Goal: Task Accomplishment & Management: Use online tool/utility

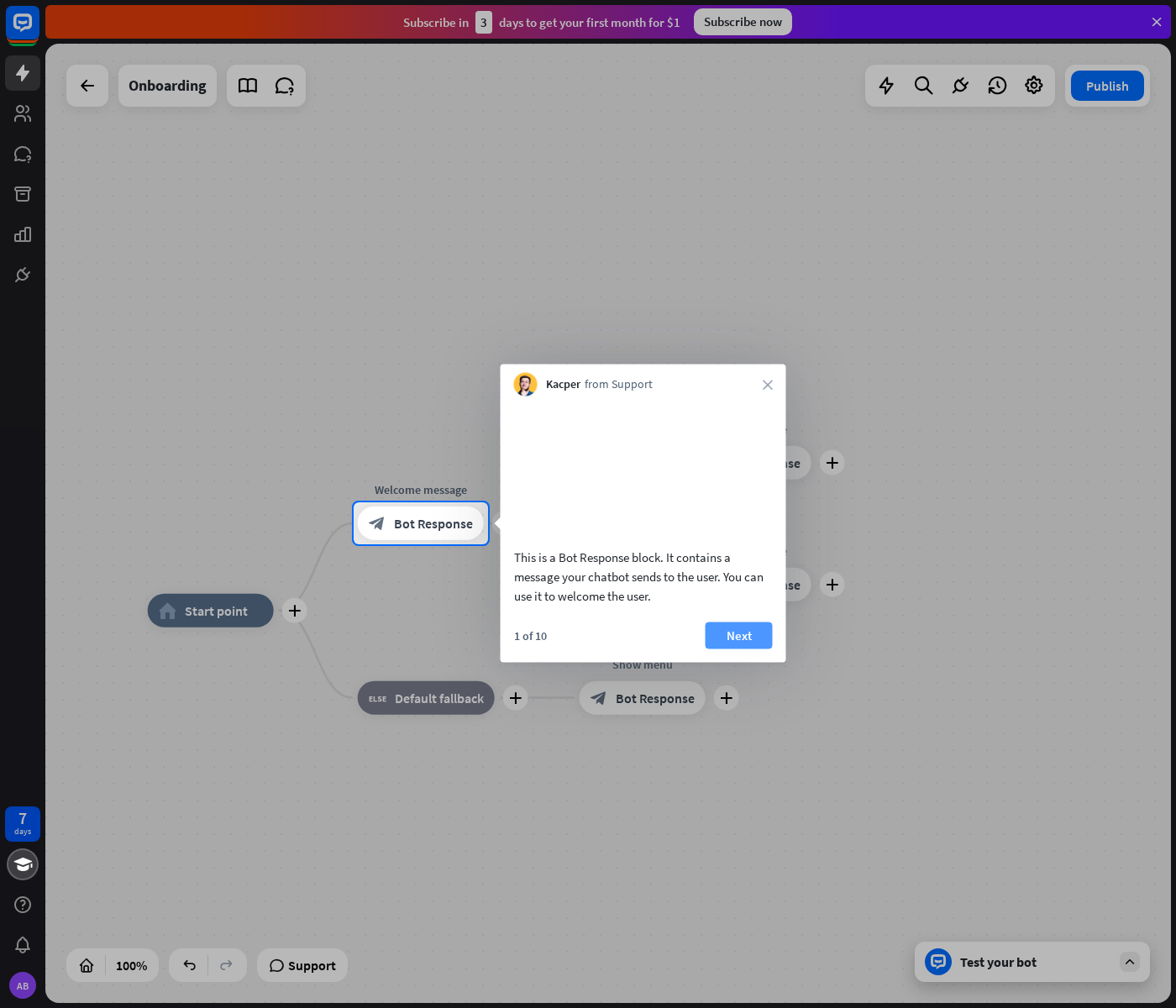
click at [745, 648] on button "Next" at bounding box center [740, 635] width 67 height 27
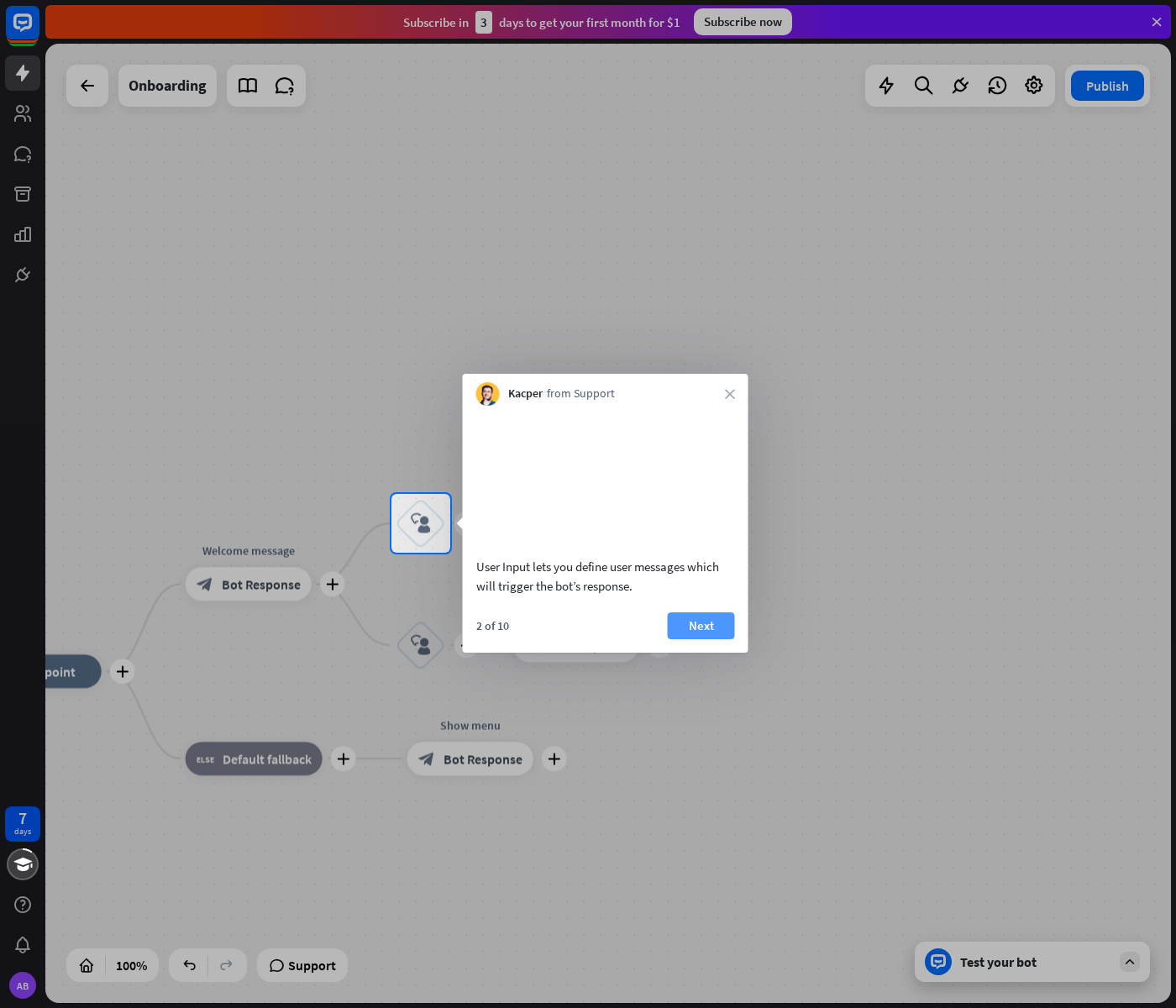
click at [706, 639] on button "Next" at bounding box center [701, 626] width 67 height 27
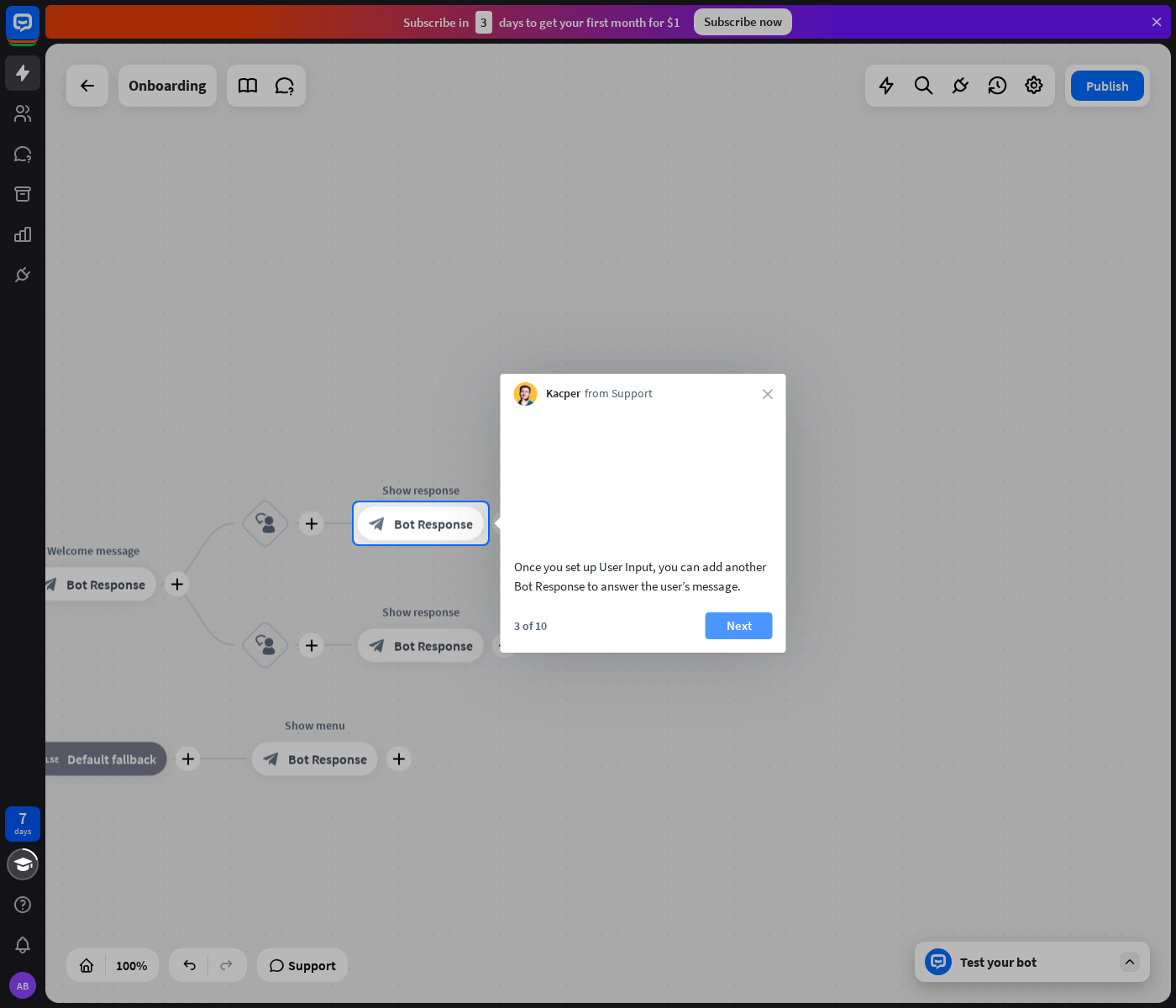
click at [734, 640] on button "Next" at bounding box center [740, 626] width 67 height 27
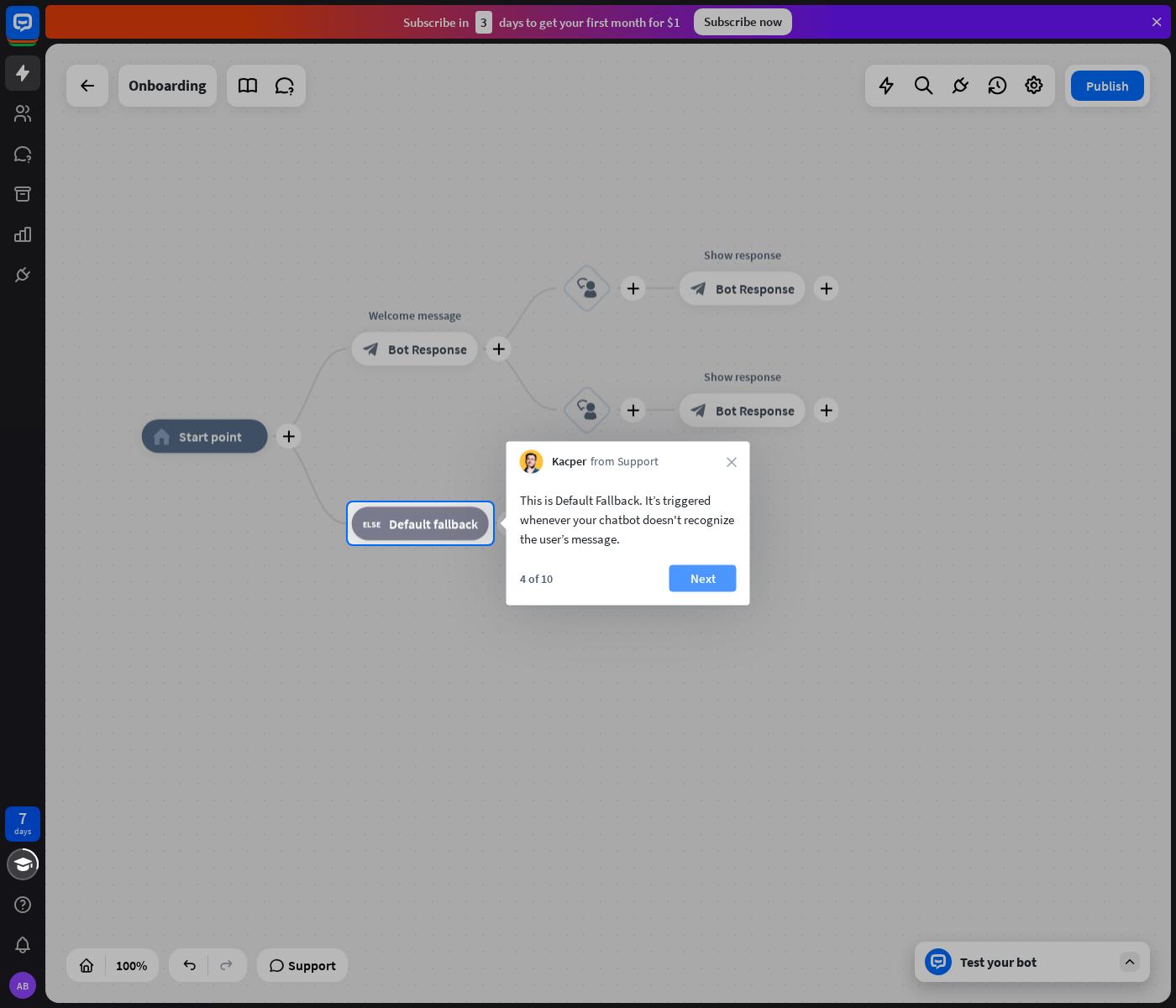
click at [700, 581] on button "Next" at bounding box center [703, 579] width 67 height 27
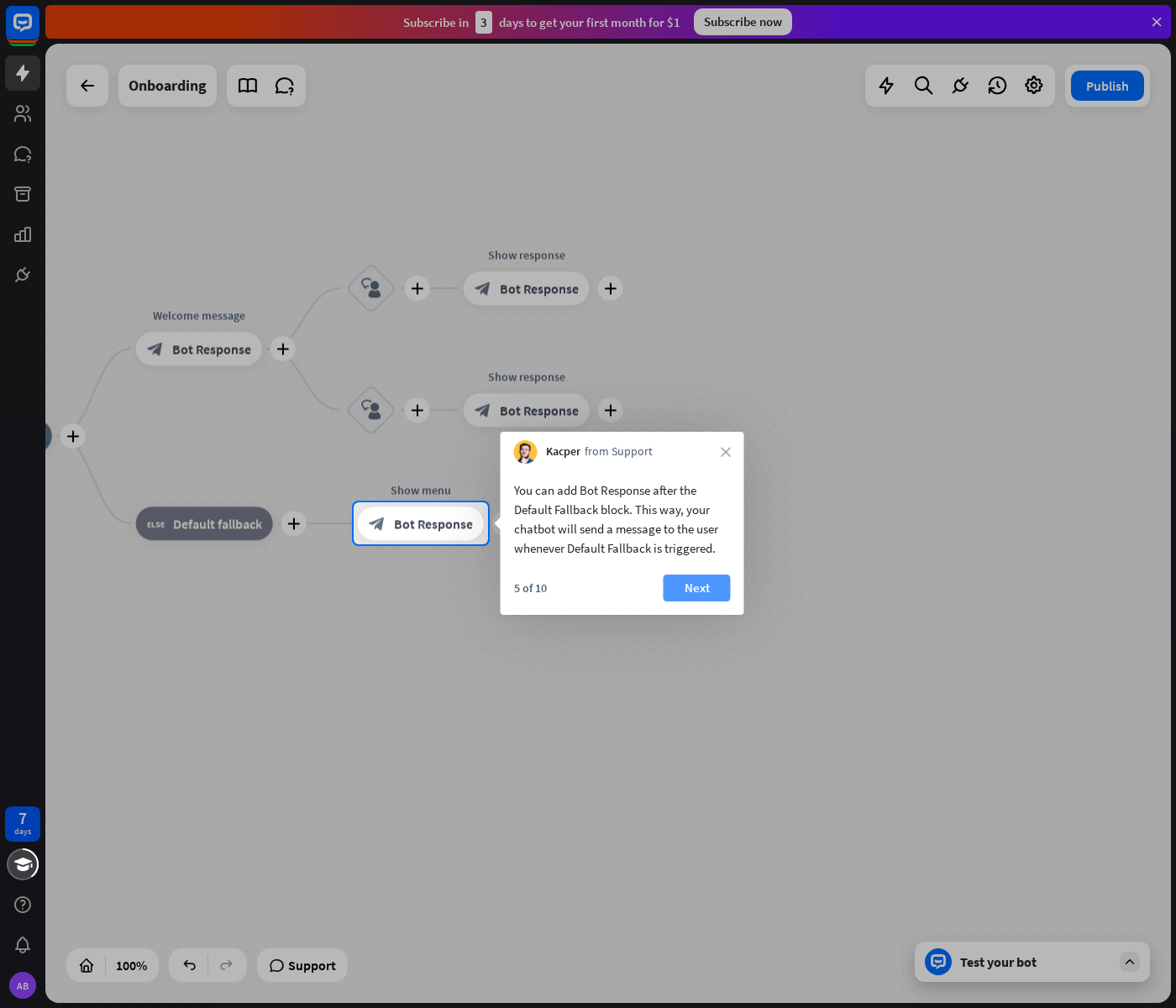
click at [706, 578] on button "Next" at bounding box center [697, 588] width 67 height 27
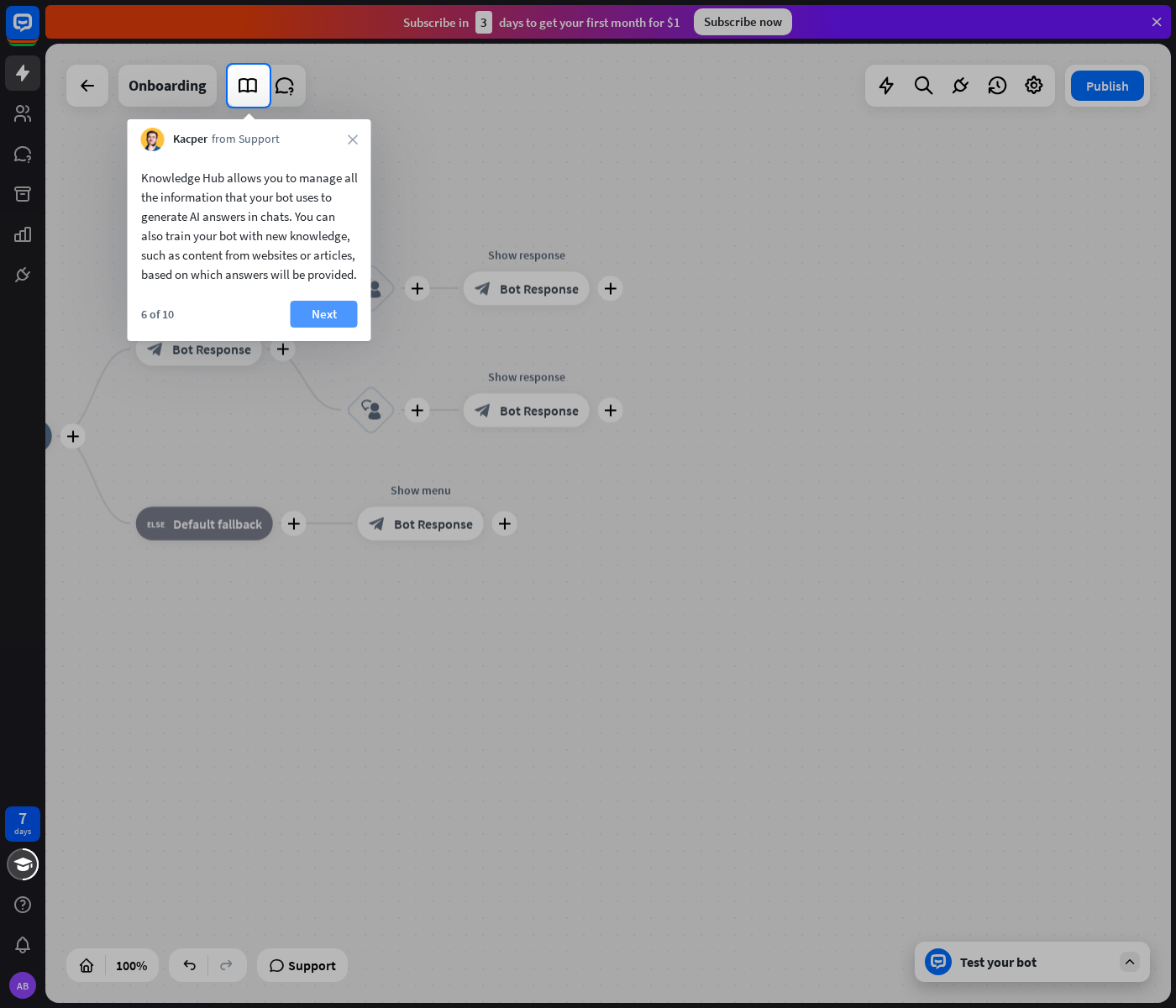
click at [331, 328] on button "Next" at bounding box center [324, 315] width 67 height 27
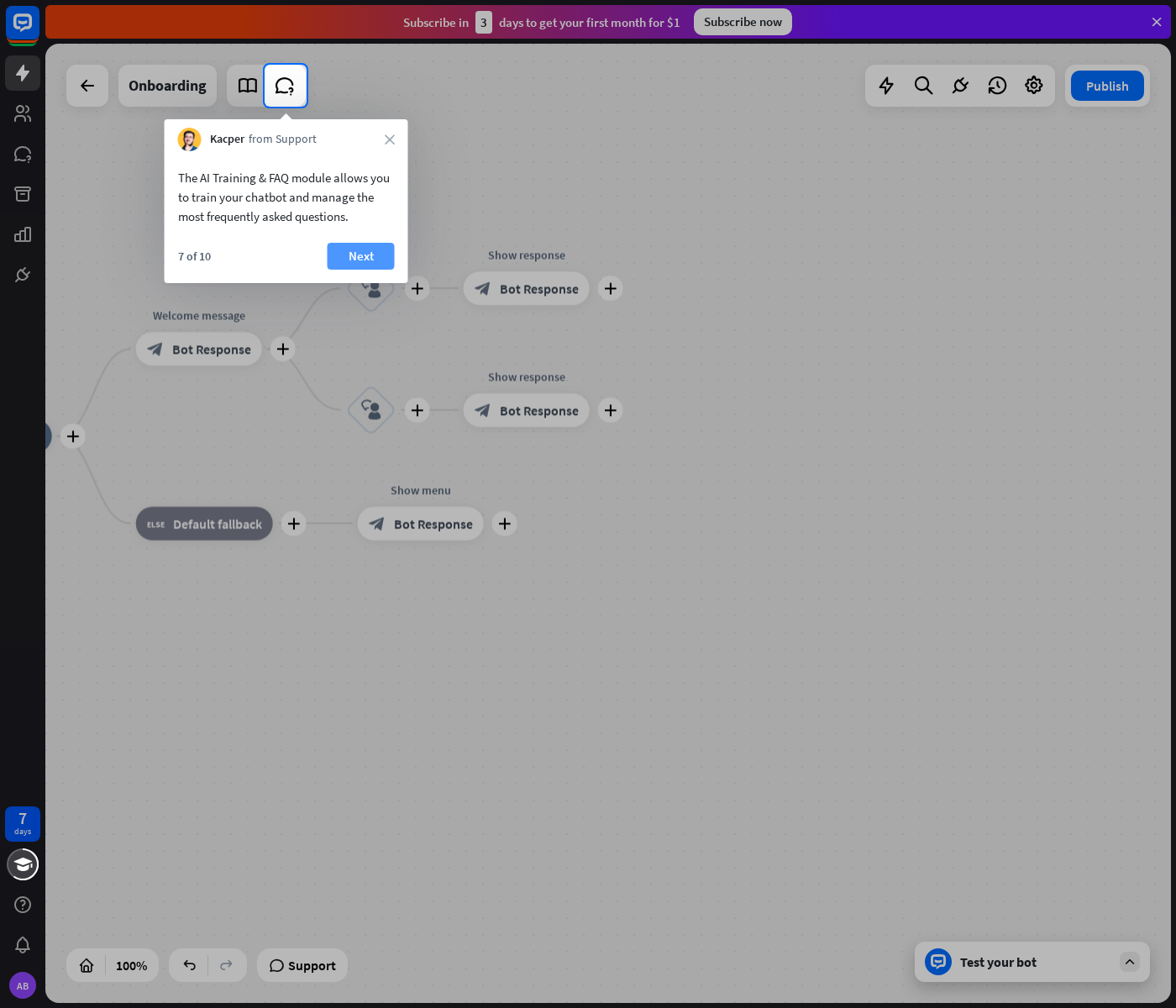
click at [356, 248] on button "Next" at bounding box center [362, 256] width 67 height 27
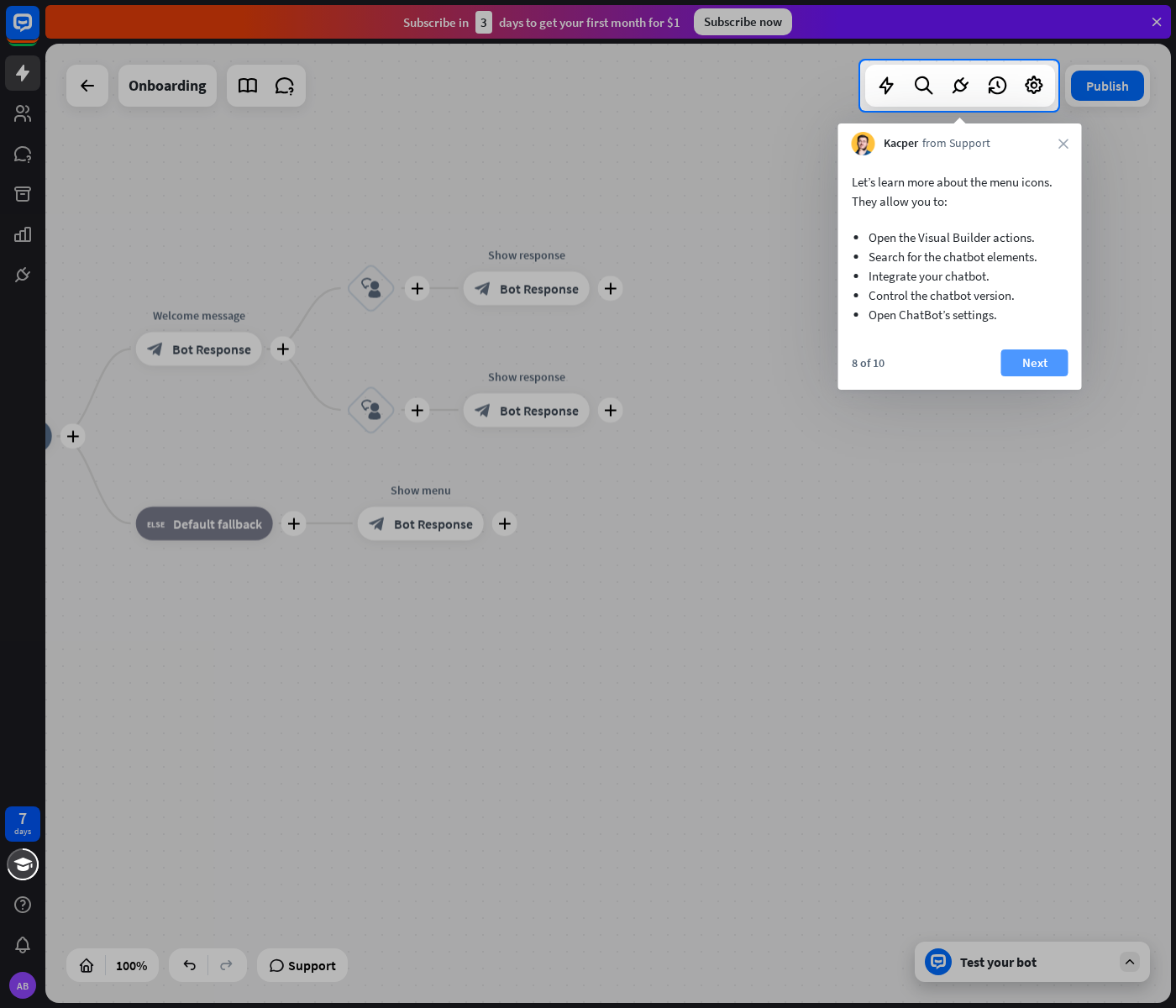
click at [1023, 355] on button "Next" at bounding box center [1035, 363] width 67 height 27
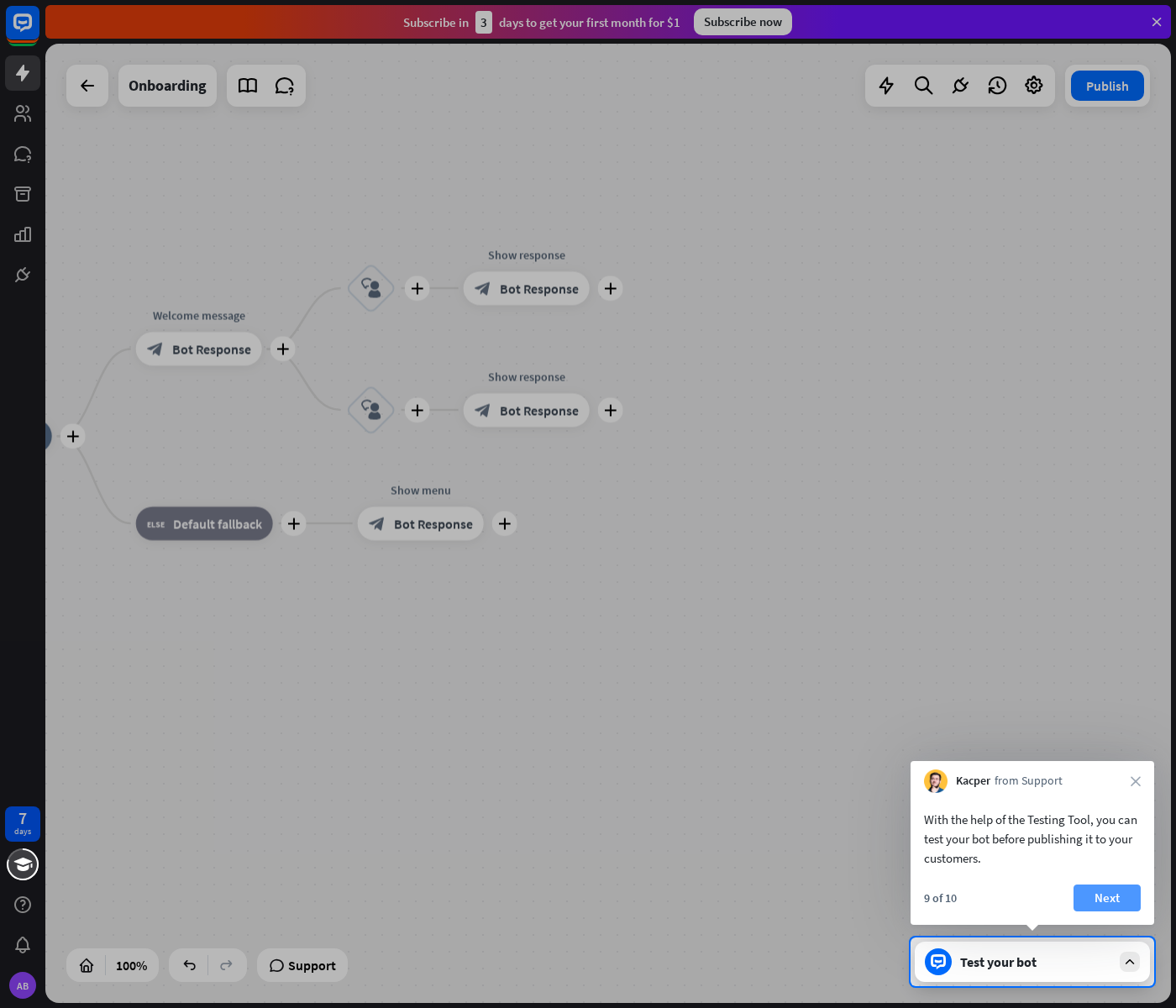
click at [1111, 895] on button "Next" at bounding box center [1108, 898] width 67 height 27
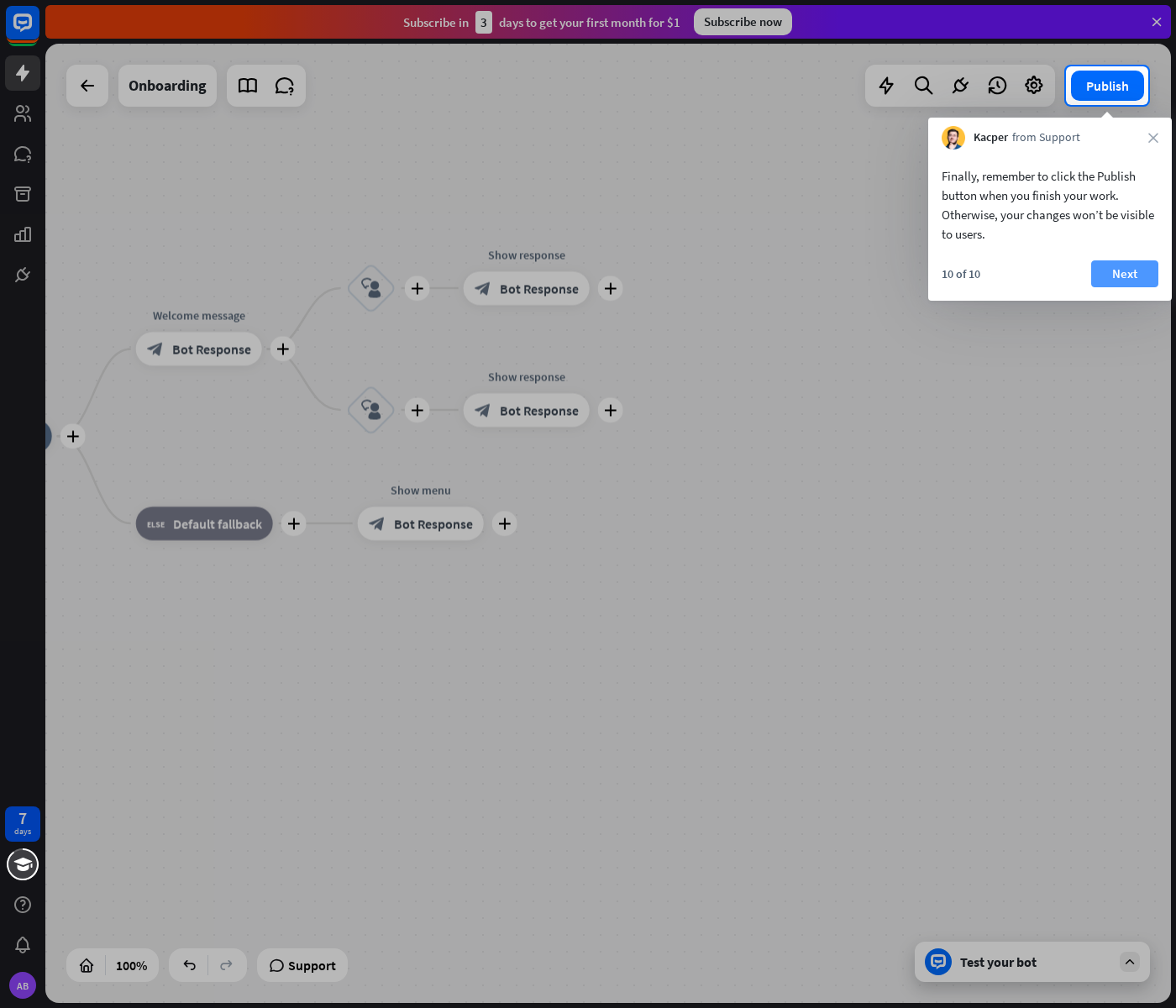
click at [1120, 274] on button "Next" at bounding box center [1125, 274] width 67 height 27
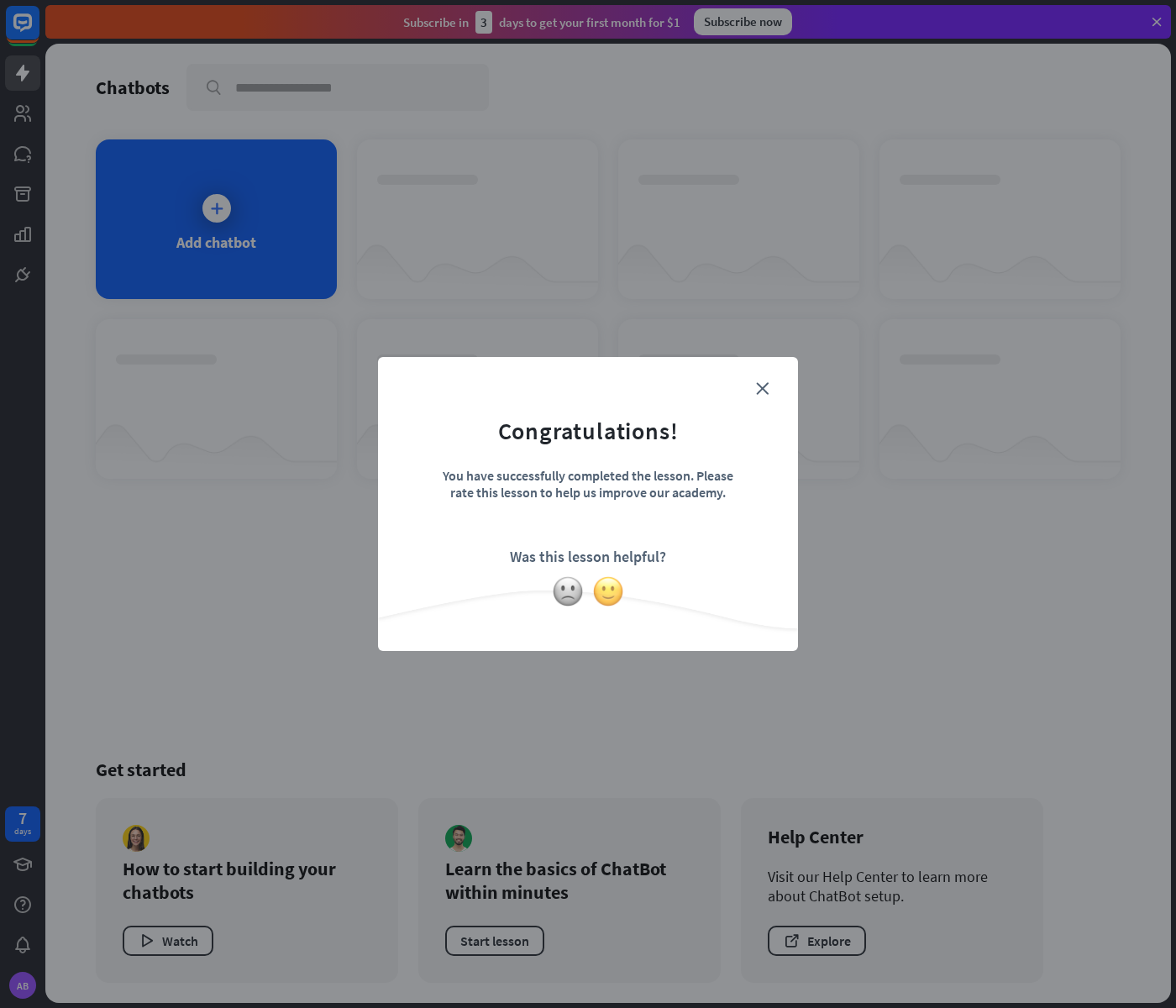
click at [608, 592] on img at bounding box center [608, 591] width 32 height 32
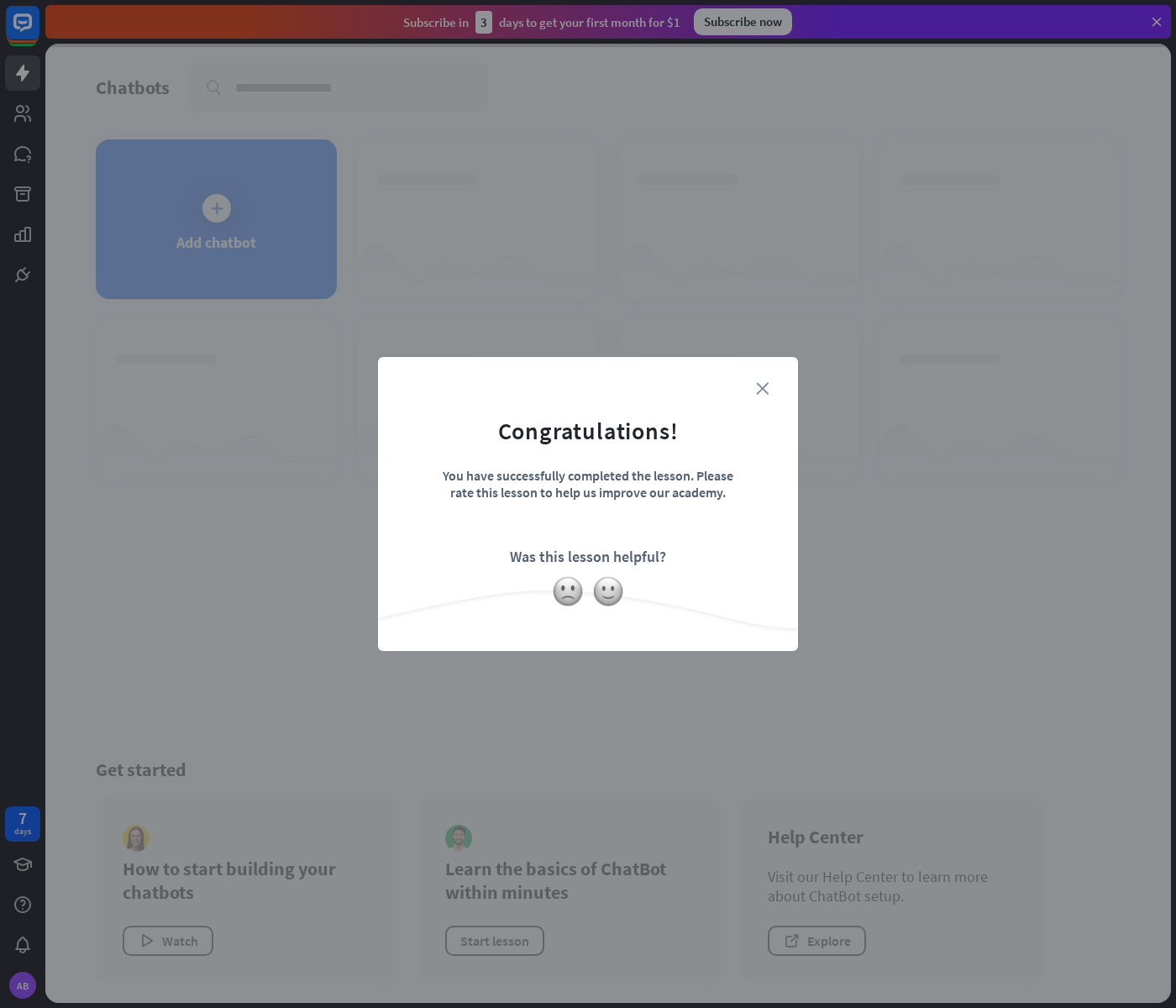
click at [760, 385] on icon "close" at bounding box center [762, 388] width 12 height 12
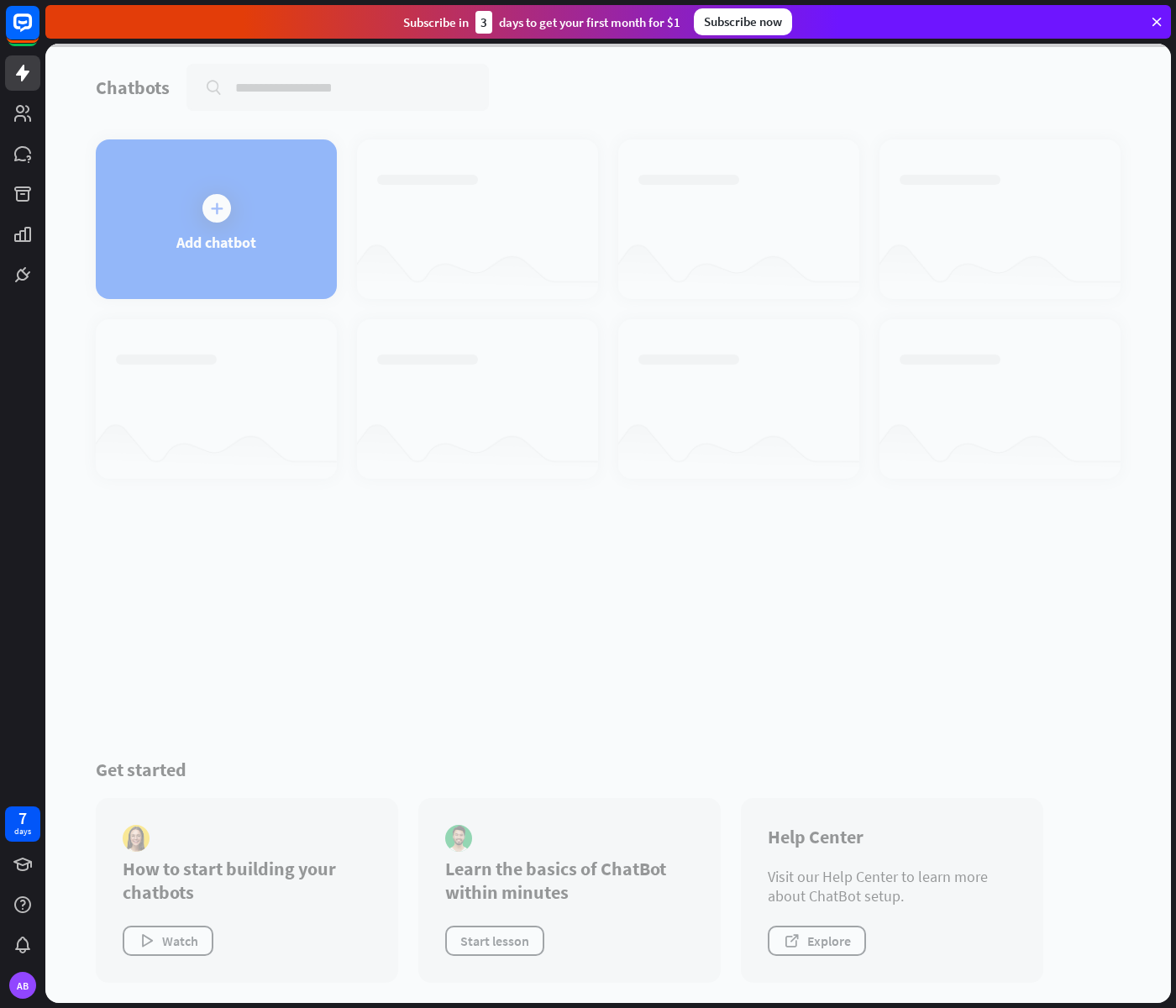
click at [214, 216] on div at bounding box center [608, 524] width 1126 height 959
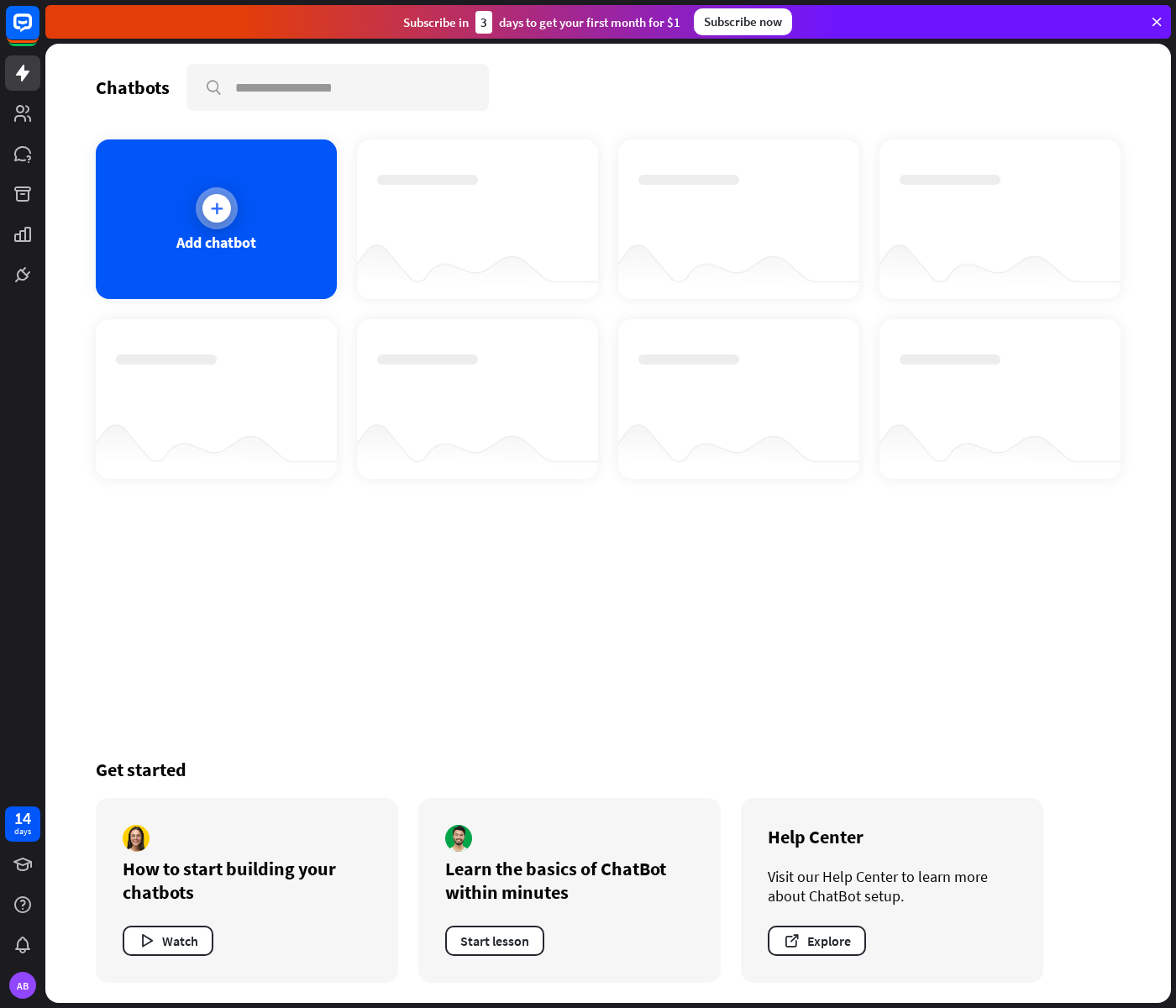
click at [224, 213] on icon at bounding box center [217, 208] width 17 height 17
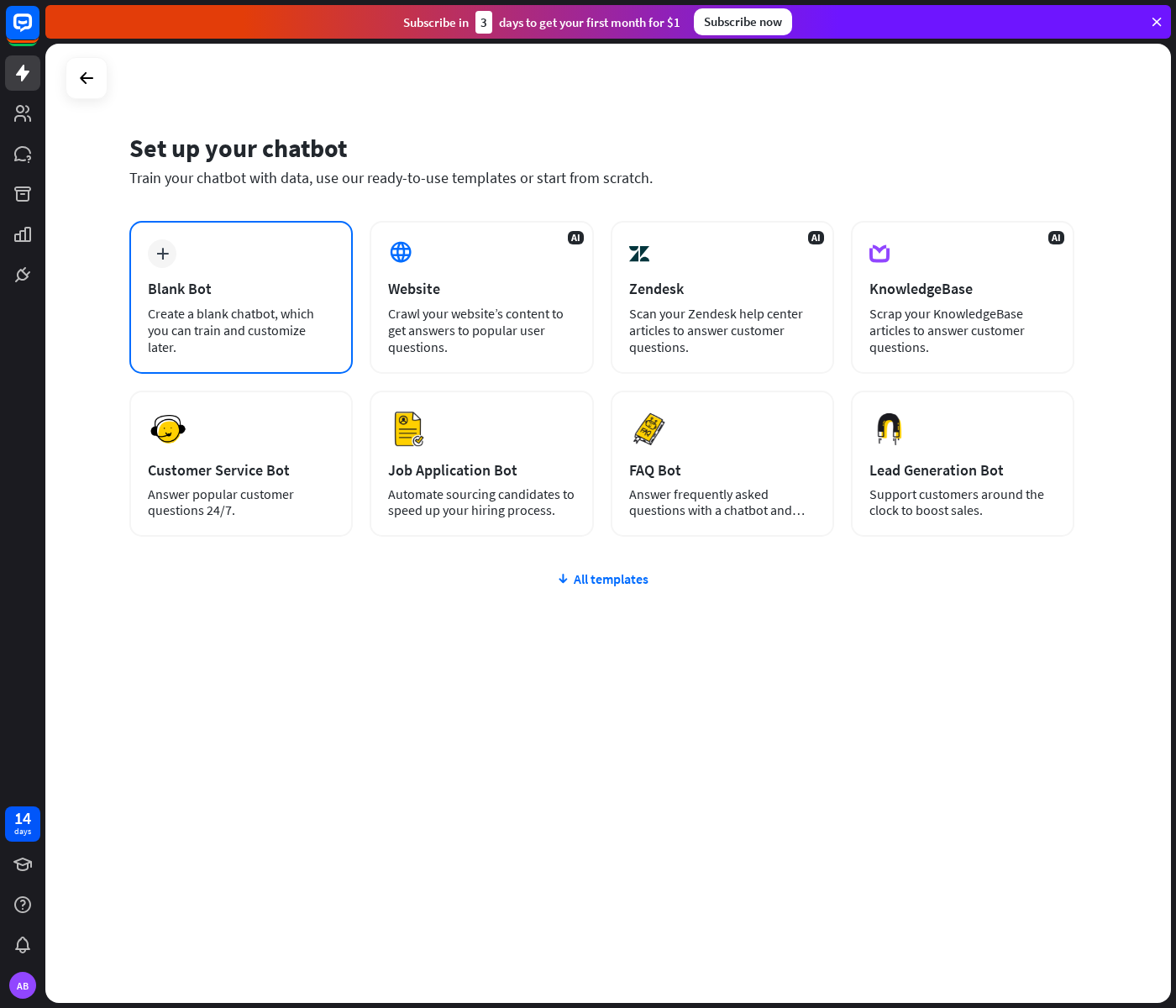
click at [164, 258] on icon "plus" at bounding box center [162, 253] width 12 height 12
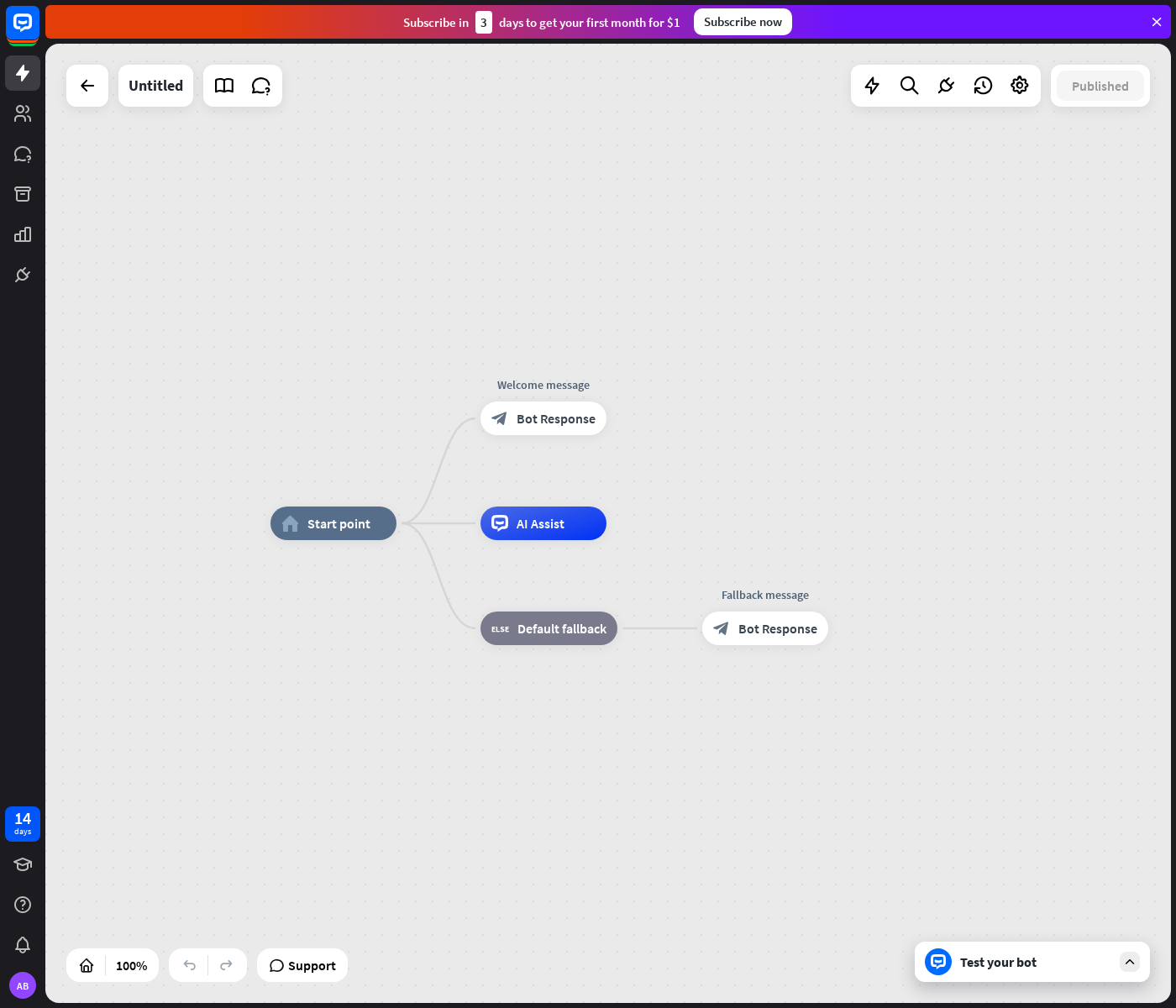
click at [1133, 968] on icon at bounding box center [1130, 962] width 15 height 15
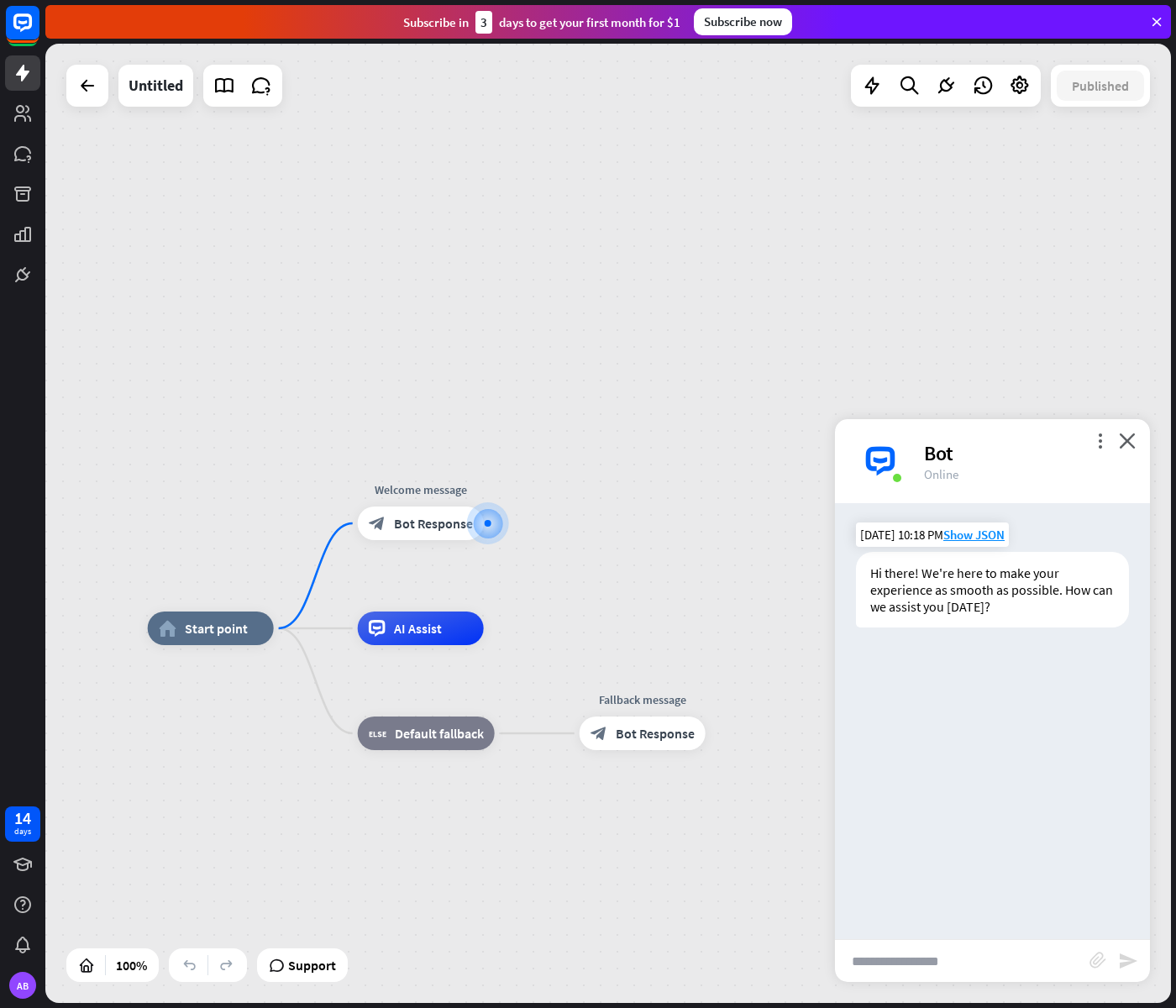
click at [938, 587] on div "Hi there! We're here to make your experience as smooth as possible. How can we …" at bounding box center [993, 590] width 273 height 76
click at [891, 964] on input "text" at bounding box center [962, 961] width 254 height 42
type input "**********"
click at [1127, 959] on icon "send" at bounding box center [1134, 961] width 20 height 20
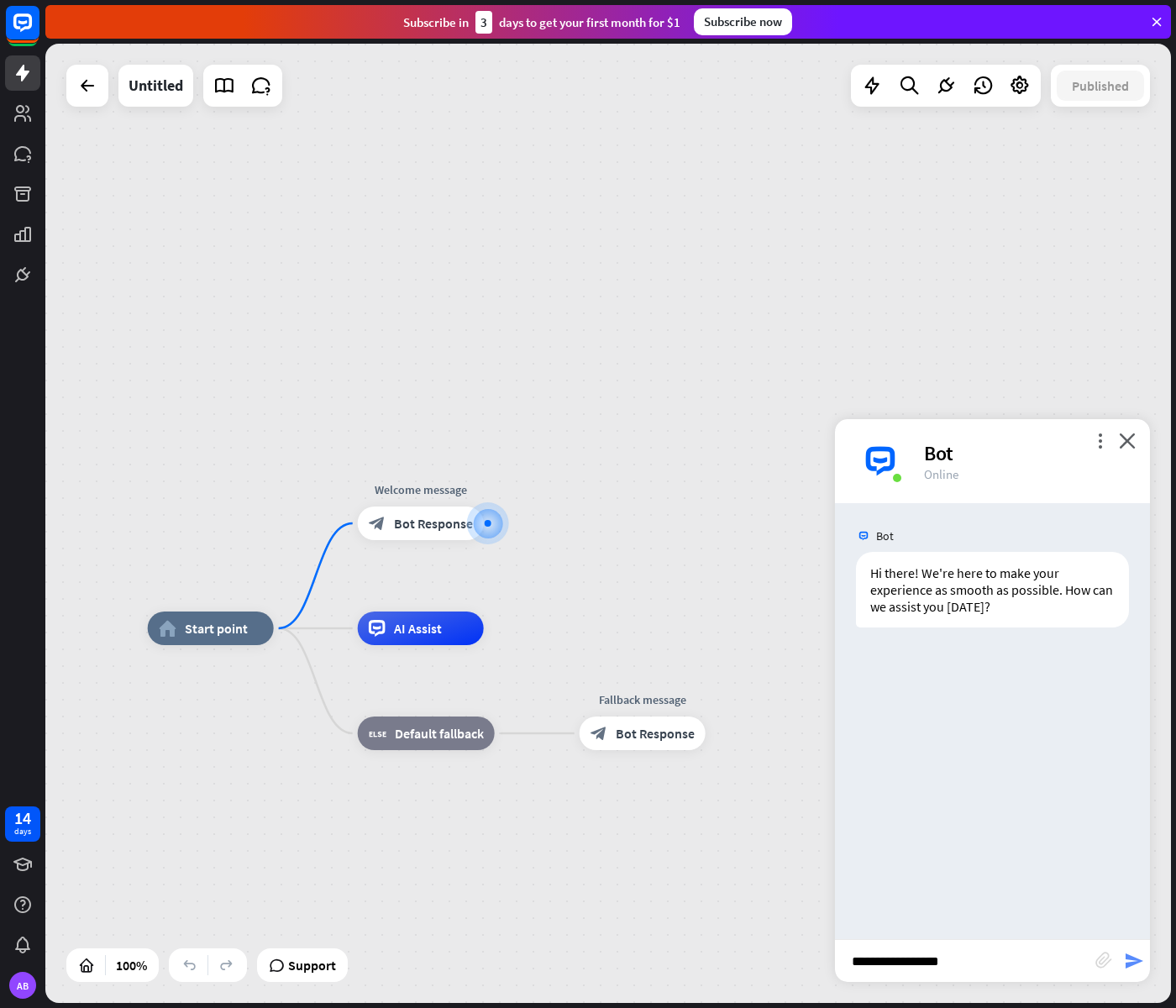
scroll to position [0, 0]
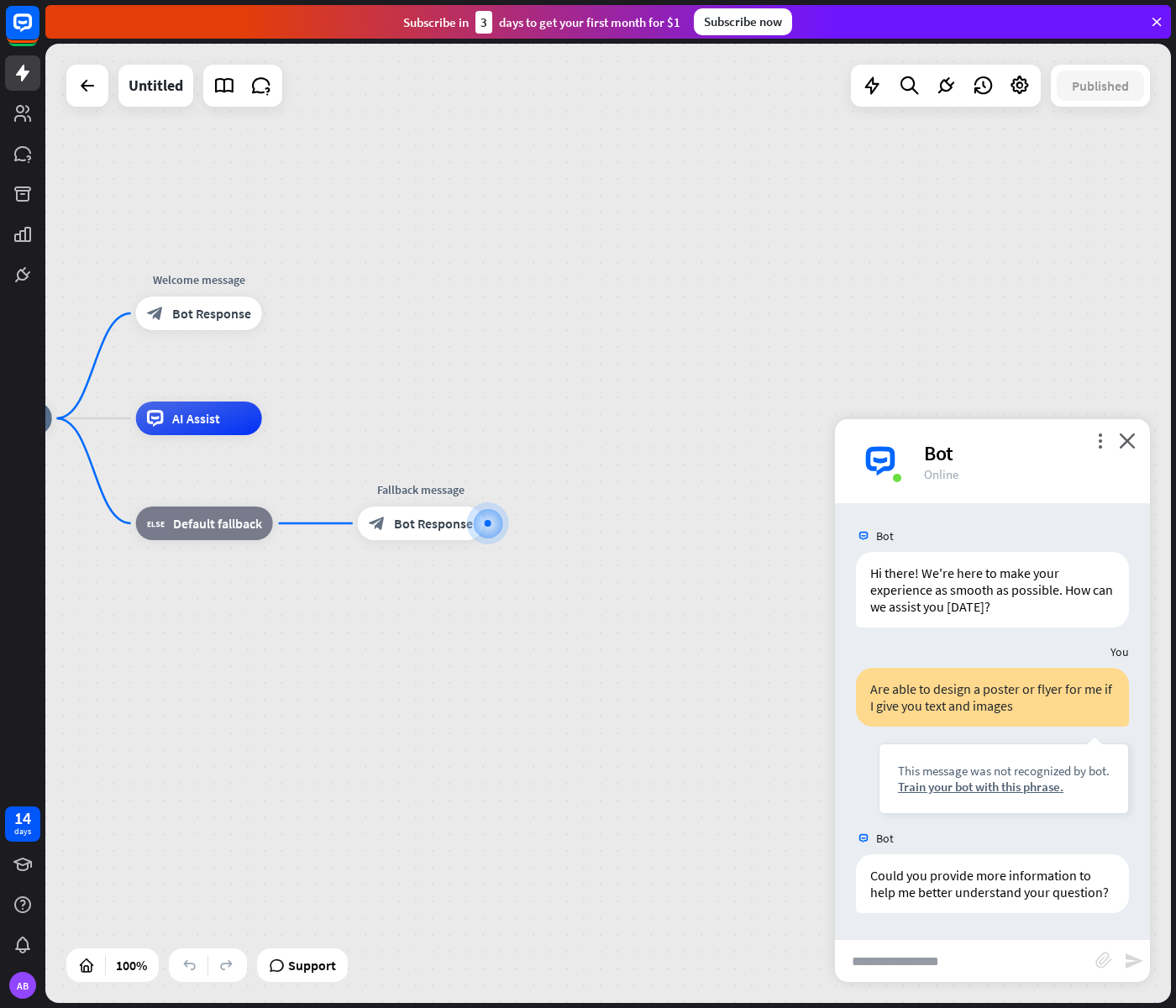
click at [880, 961] on input "text" at bounding box center [966, 961] width 261 height 42
type input "**********"
click at [1126, 961] on icon "send" at bounding box center [1134, 961] width 20 height 20
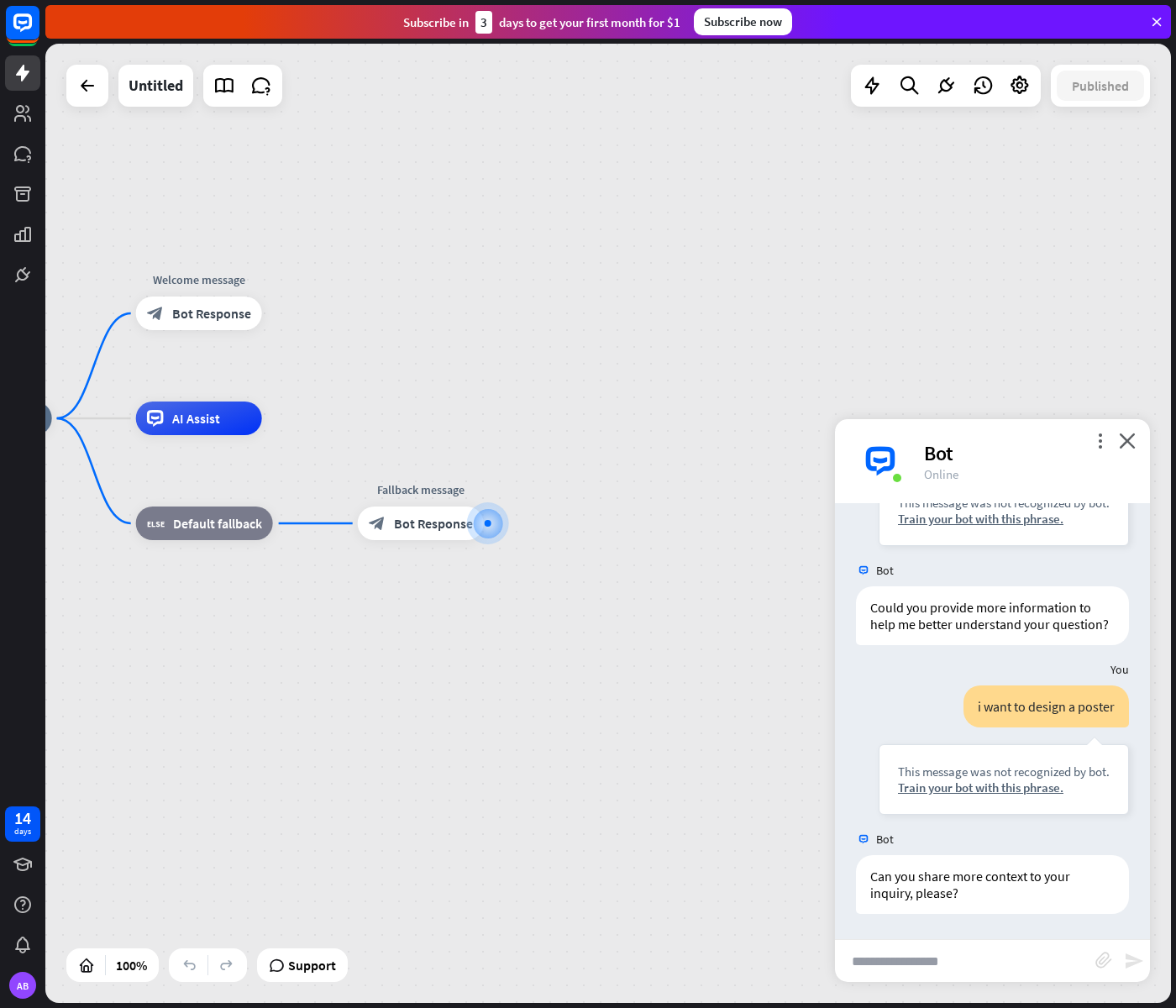
scroll to position [285, 0]
click at [890, 973] on input "text" at bounding box center [966, 961] width 261 height 42
click at [948, 966] on input "**********" at bounding box center [966, 961] width 261 height 42
type input "**********"
click at [1129, 962] on icon "send" at bounding box center [1134, 961] width 20 height 20
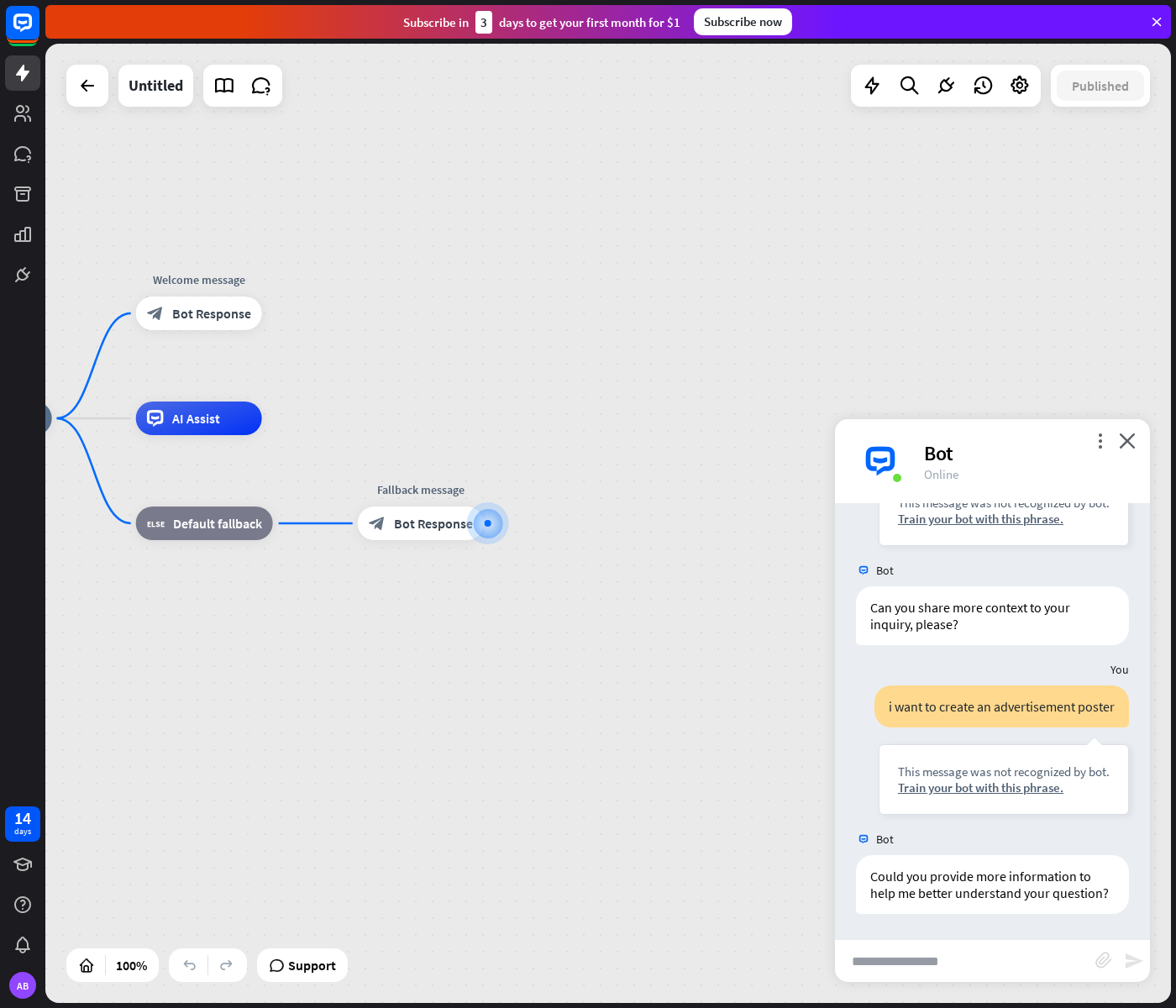
scroll to position [571, 0]
